Goal: Find specific page/section: Find specific page/section

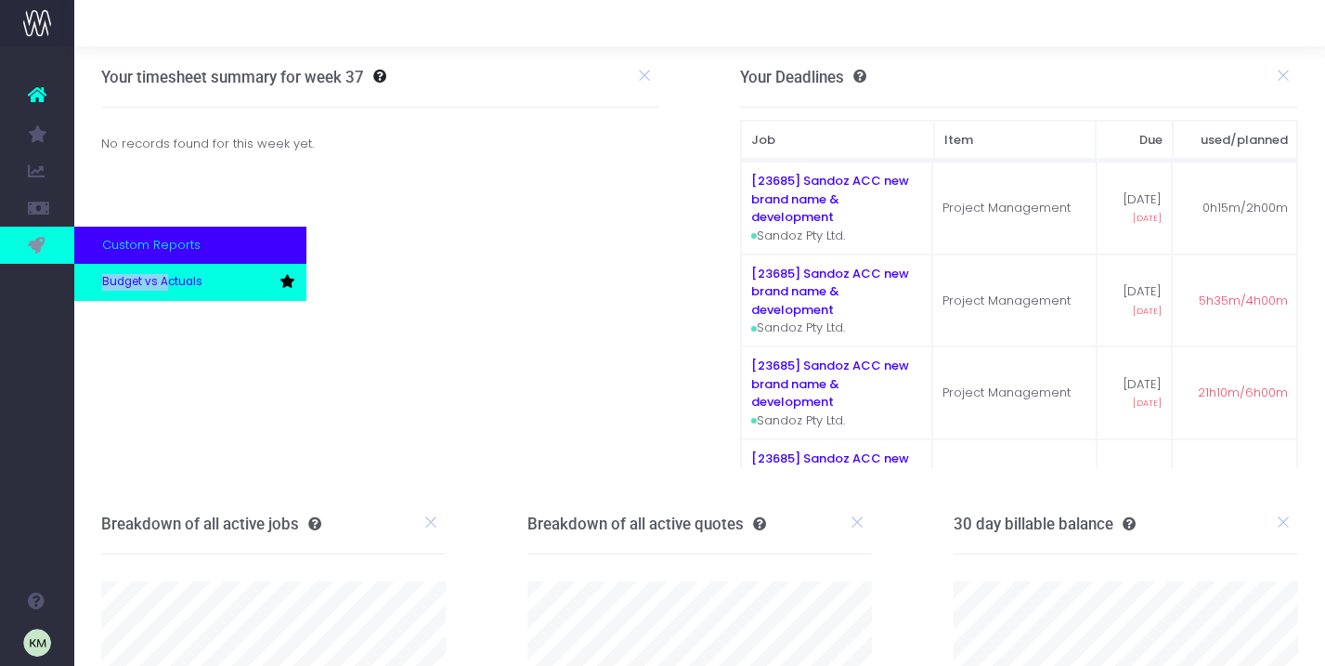
drag, startPoint x: 175, startPoint y: 262, endPoint x: 167, endPoint y: 285, distance: 24.4
click at [167, 285] on div "Custom Reports Budget vs Actuals" at bounding box center [190, 264] width 232 height 74
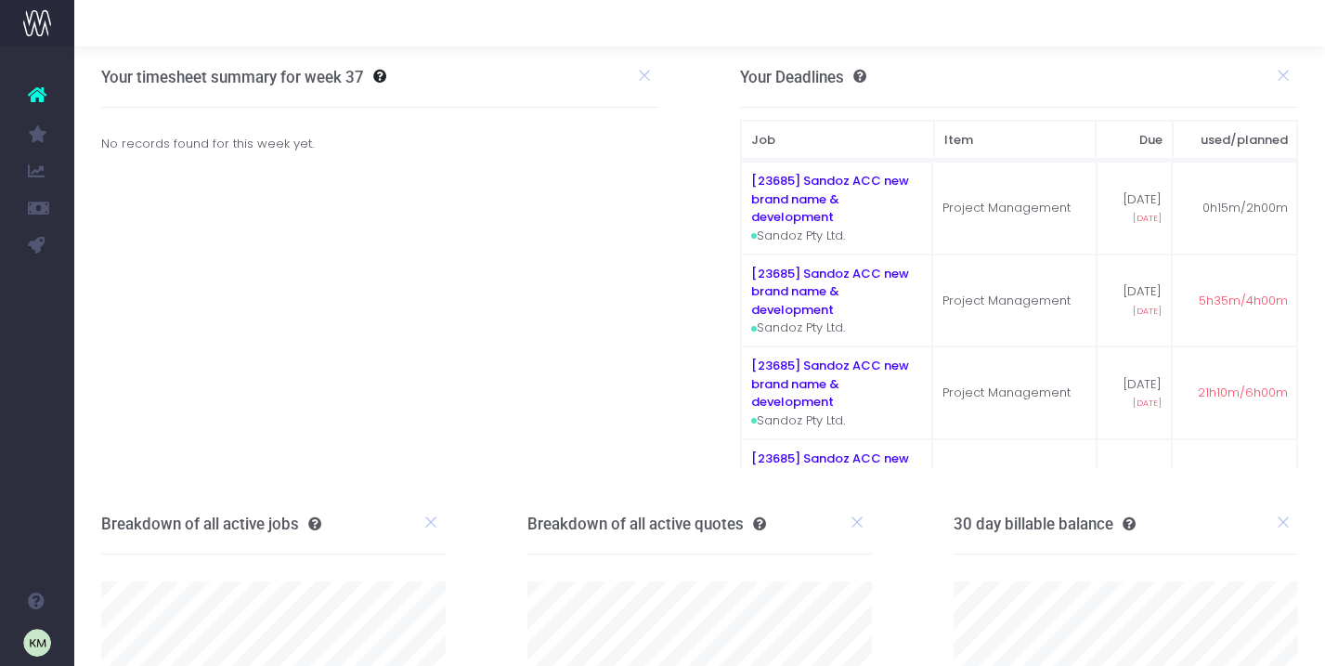
click at [144, 286] on span "Budget vs Actuals" at bounding box center [123, 282] width 42 height 49
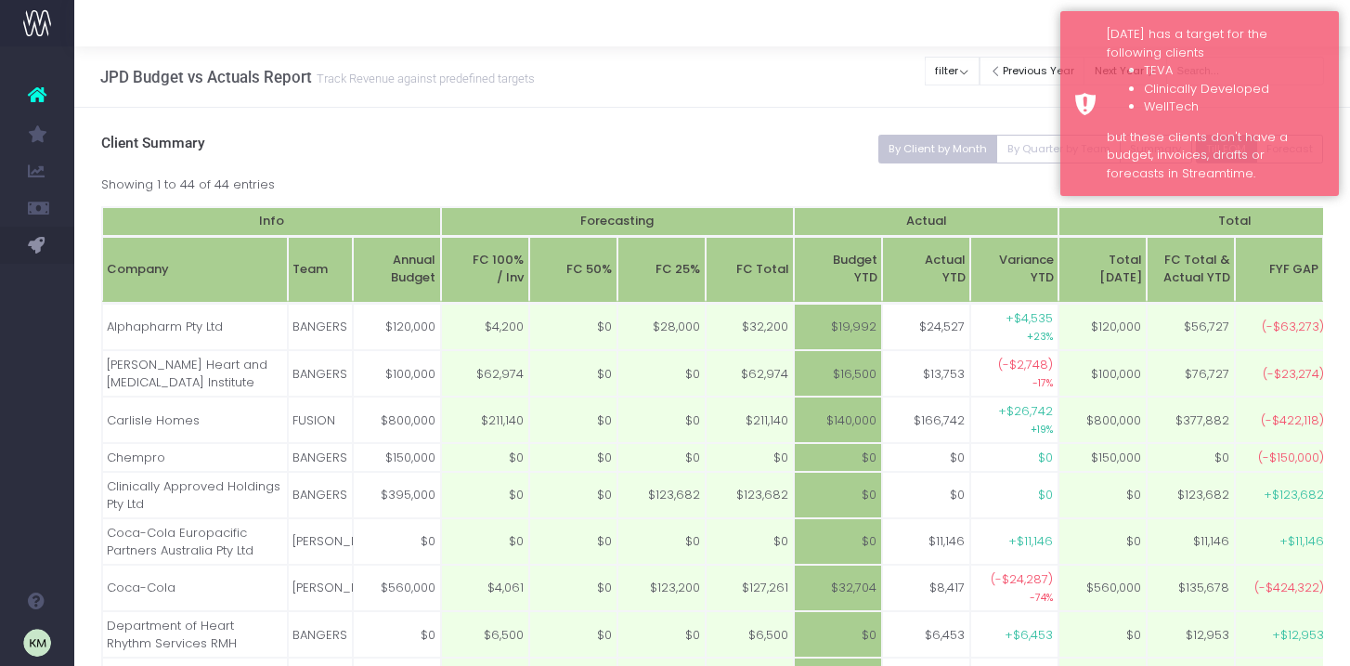
click at [853, 44] on div at bounding box center [712, 23] width 1276 height 46
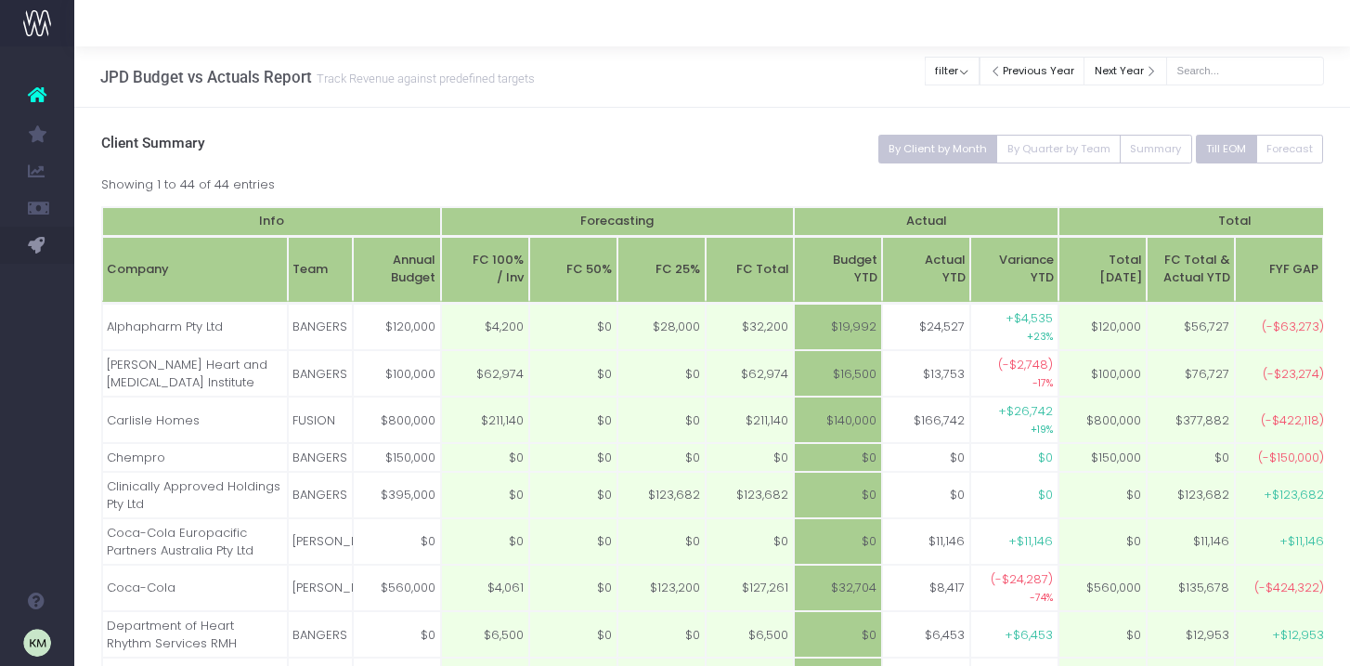
scroll to position [1, 0]
click at [974, 148] on button "By Client by Month" at bounding box center [939, 148] width 120 height 29
click at [1048, 147] on button "By Quarter by Team" at bounding box center [1058, 148] width 124 height 29
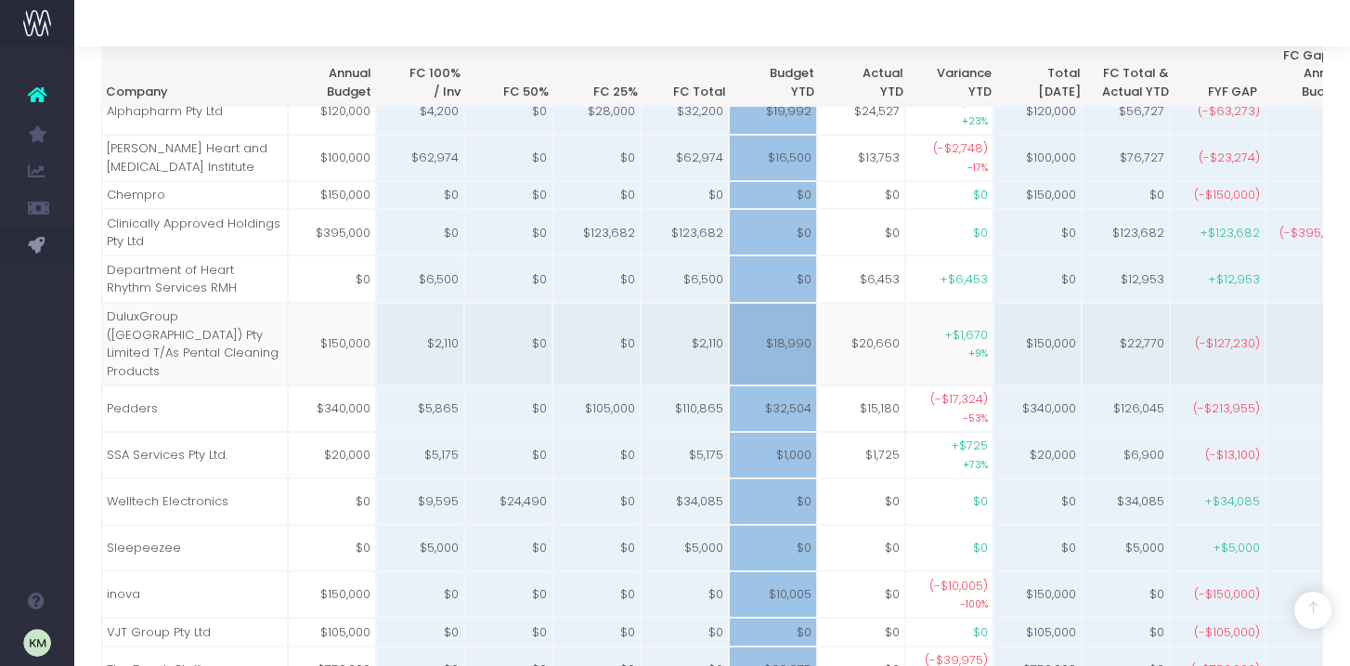
scroll to position [554, 0]
